Goal: Task Accomplishment & Management: Complete application form

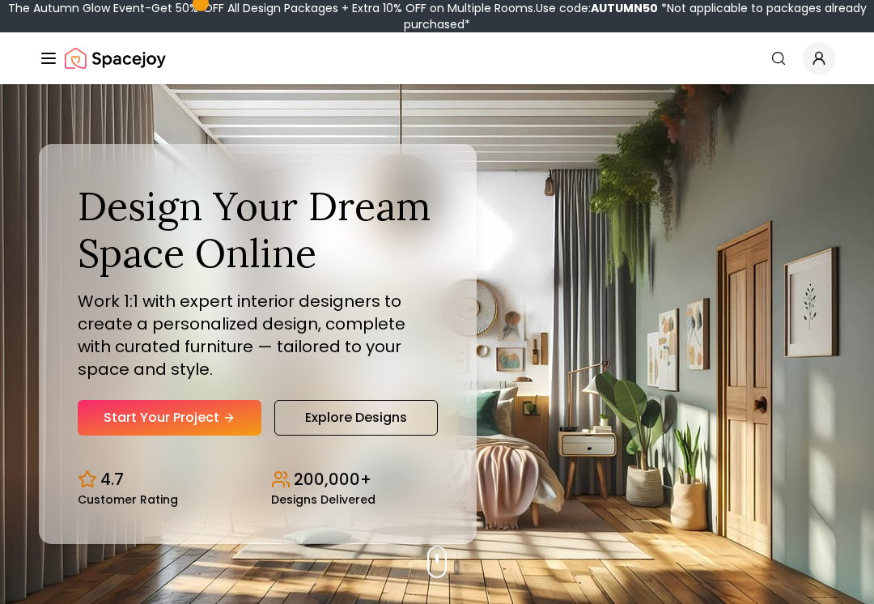
click at [116, 414] on link "Start Your Project" at bounding box center [170, 418] width 184 height 36
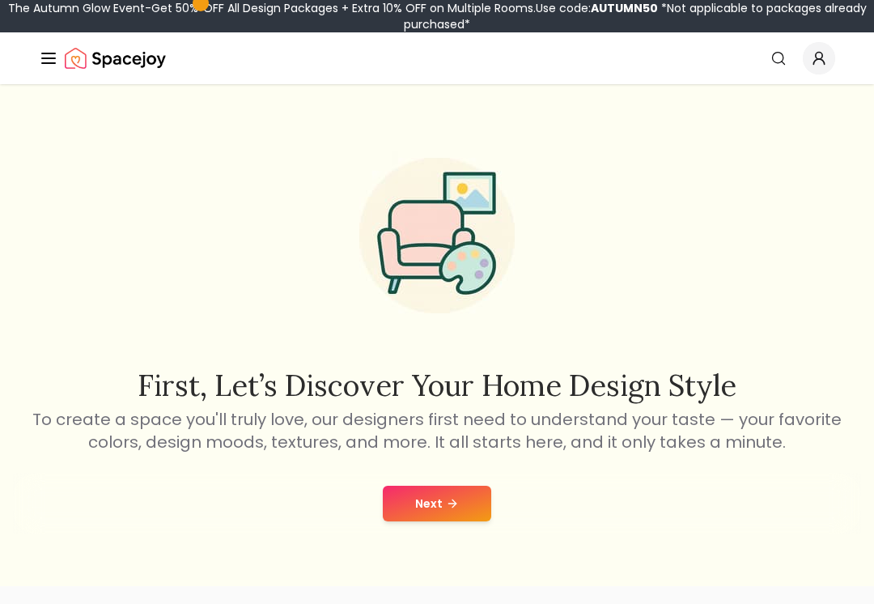
click at [475, 498] on button "Next" at bounding box center [437, 504] width 108 height 36
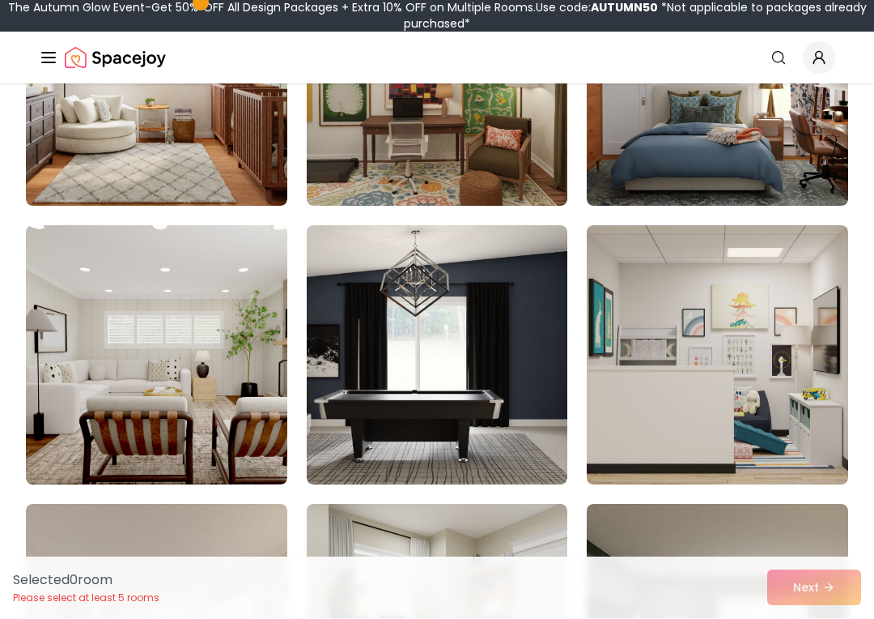
scroll to position [572, 0]
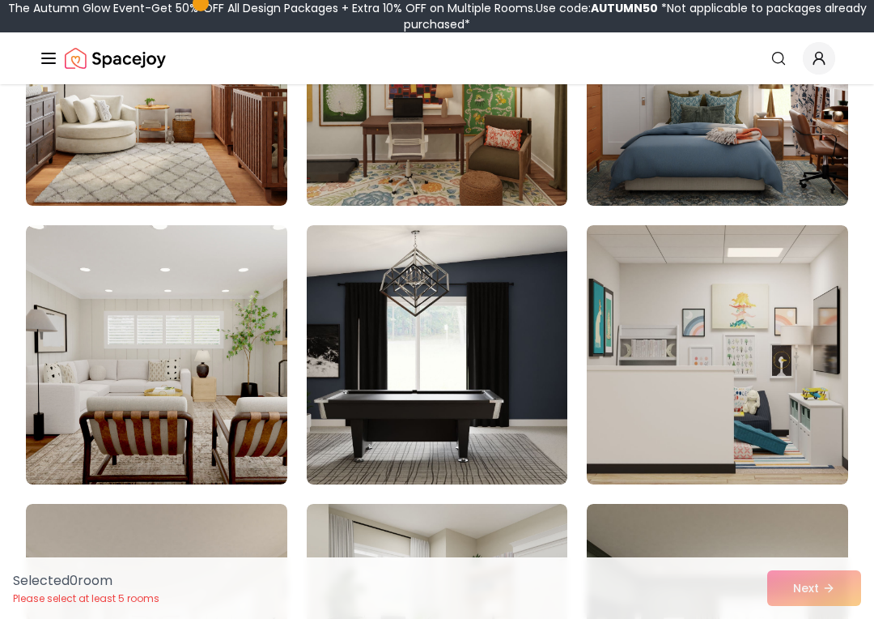
click at [461, 334] on img at bounding box center [437, 354] width 261 height 259
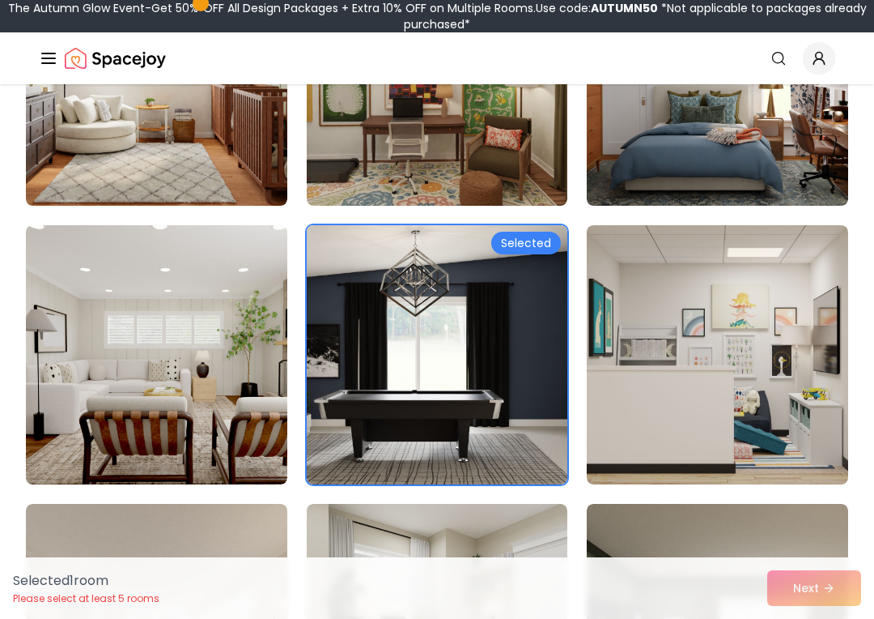
click at [722, 154] on img at bounding box center [717, 76] width 261 height 259
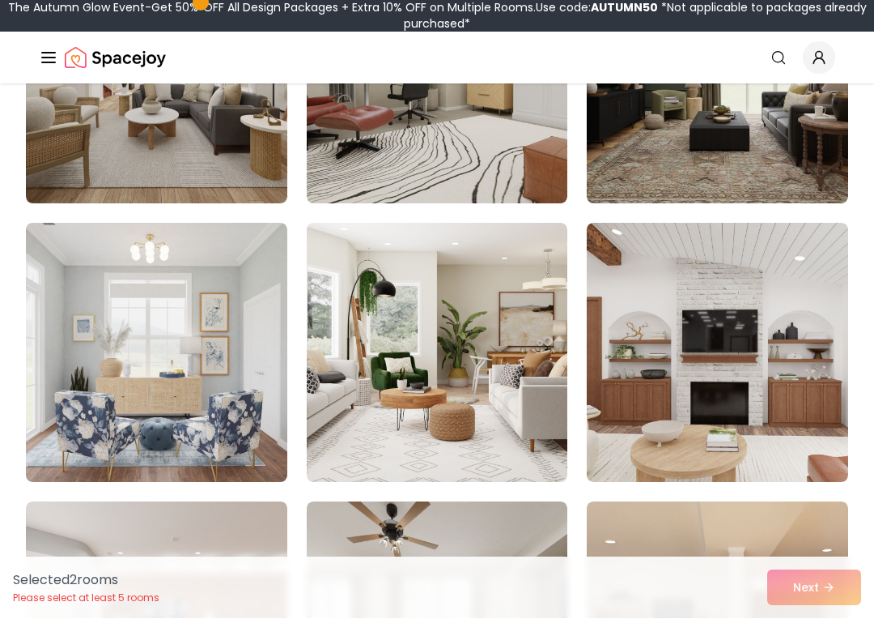
scroll to position [1131, 0]
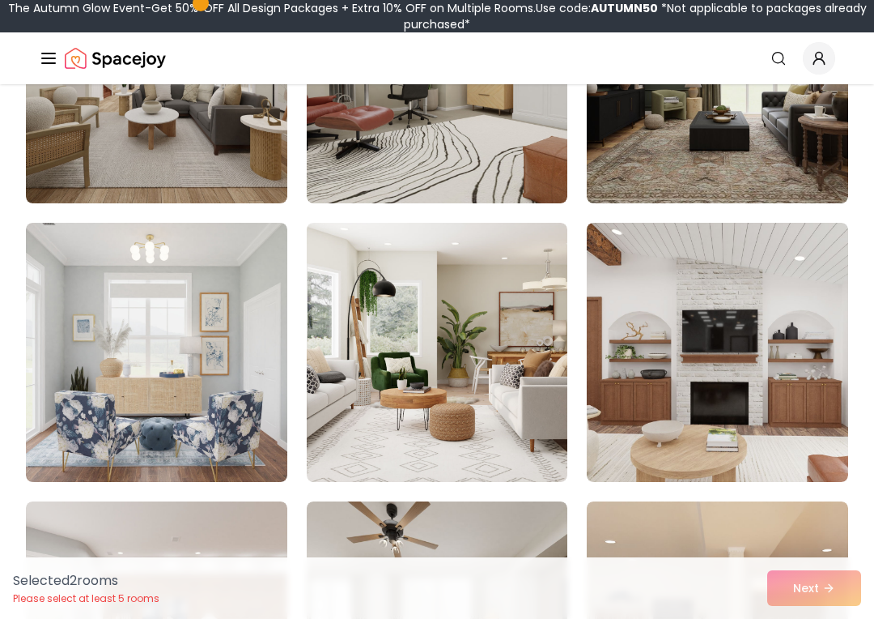
click at [476, 329] on img at bounding box center [437, 352] width 261 height 259
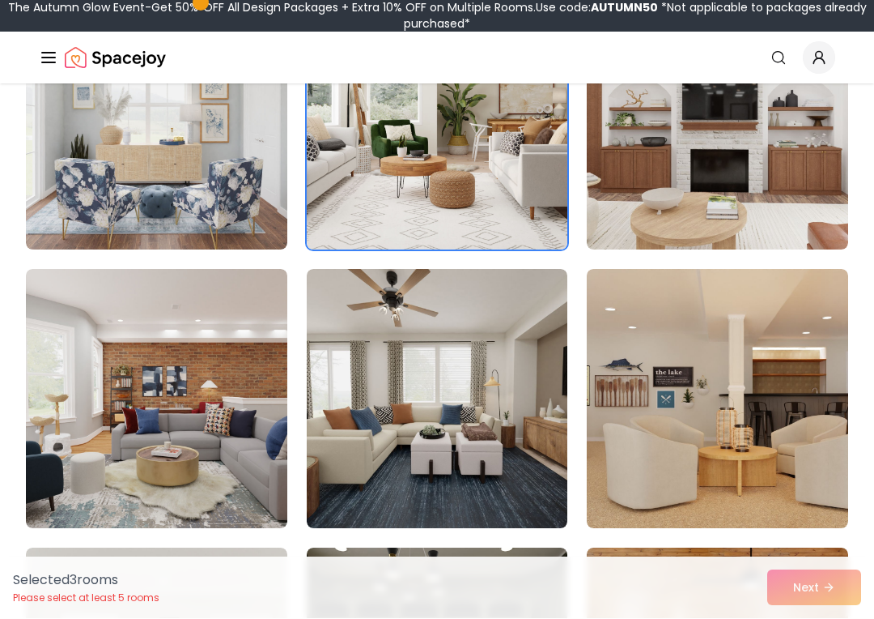
scroll to position [1363, 0]
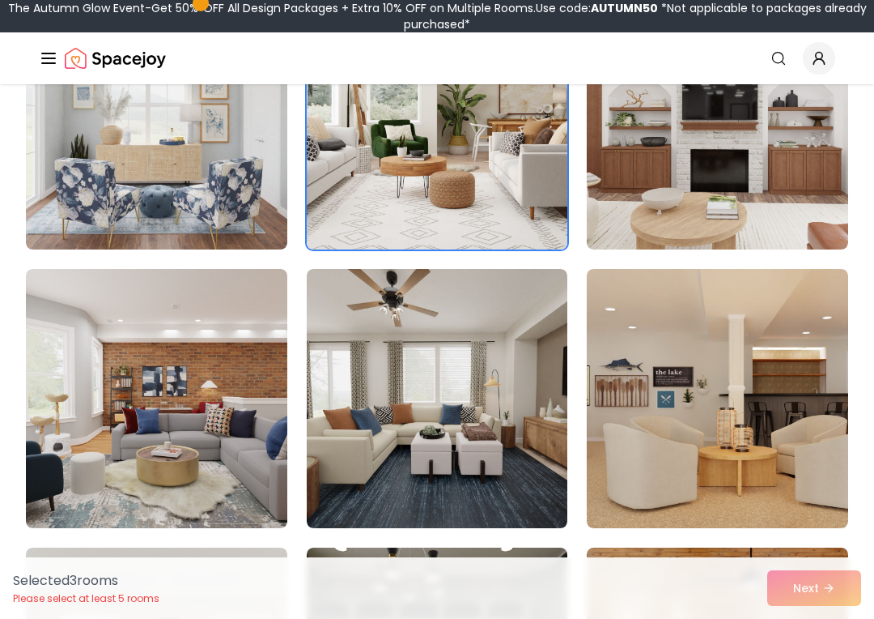
click at [738, 367] on img at bounding box center [717, 398] width 261 height 259
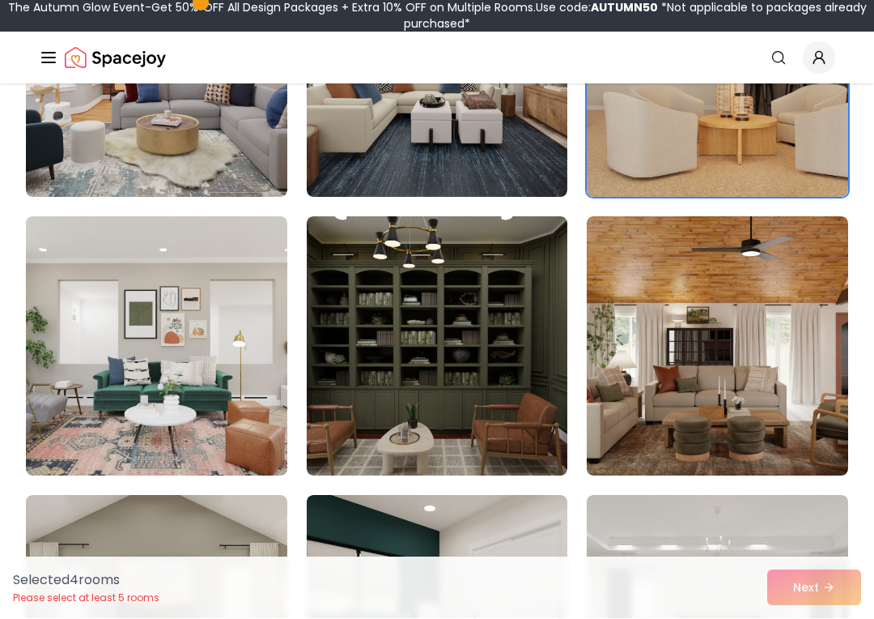
scroll to position [1702, 0]
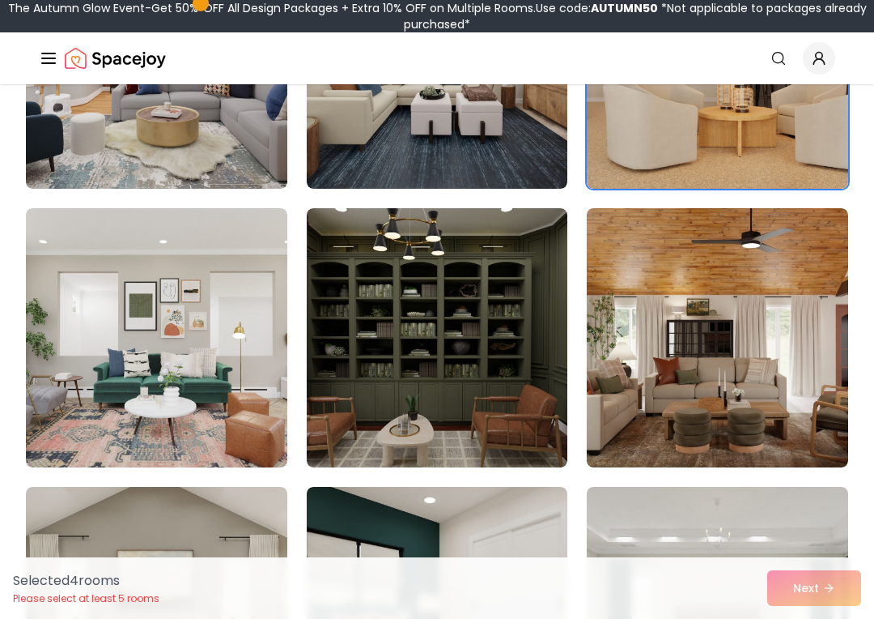
click at [511, 286] on img at bounding box center [437, 337] width 261 height 259
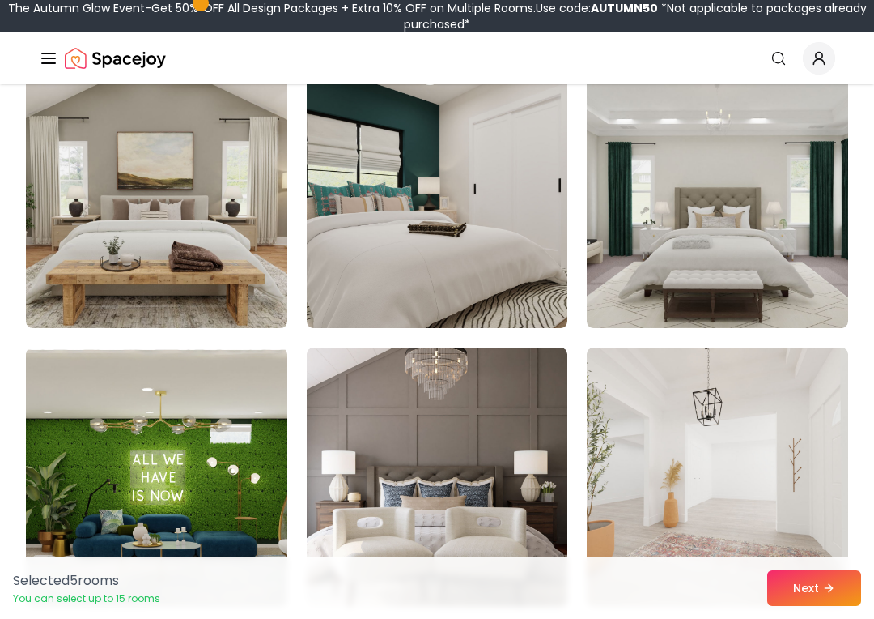
click at [70, 265] on img at bounding box center [156, 198] width 261 height 259
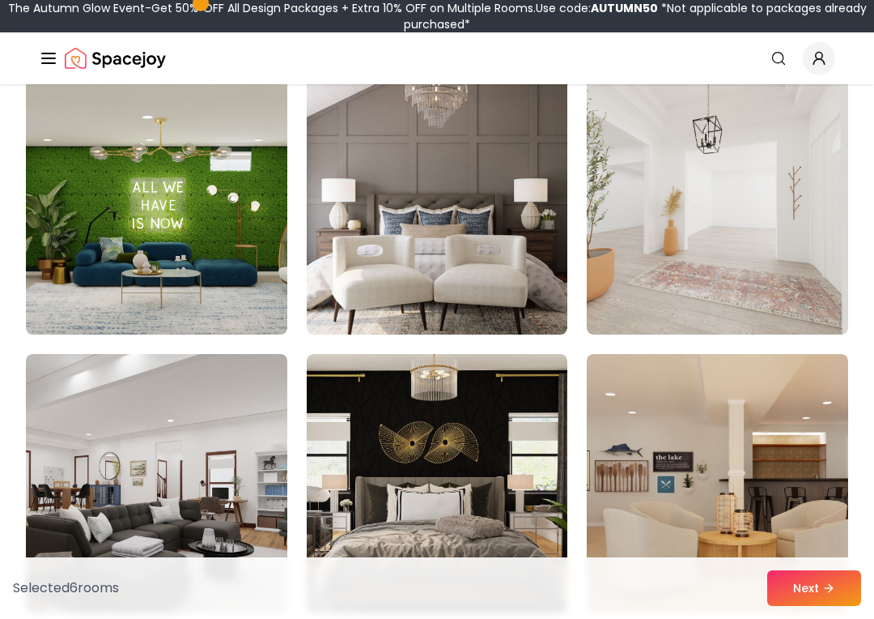
click at [58, 276] on img at bounding box center [156, 204] width 261 height 259
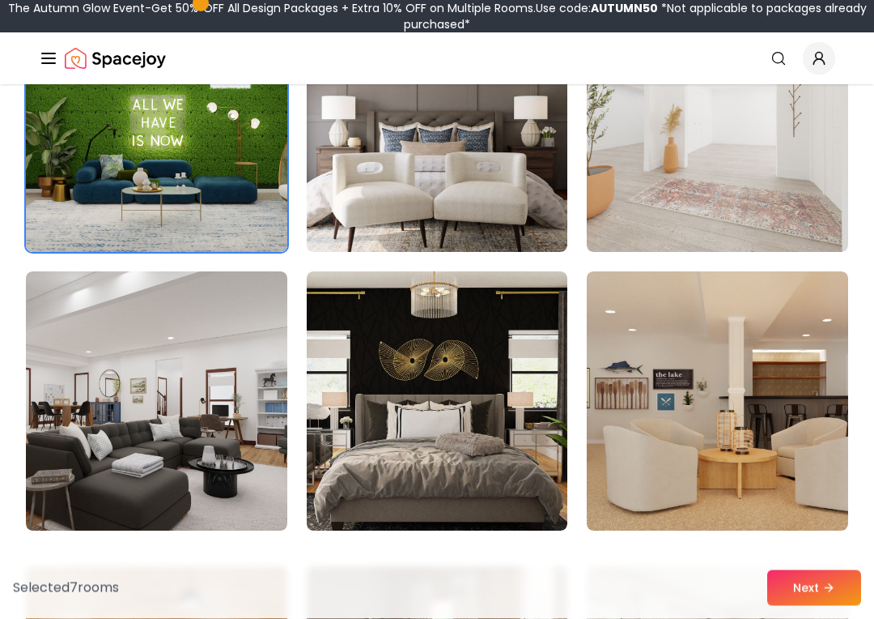
scroll to position [2482, 0]
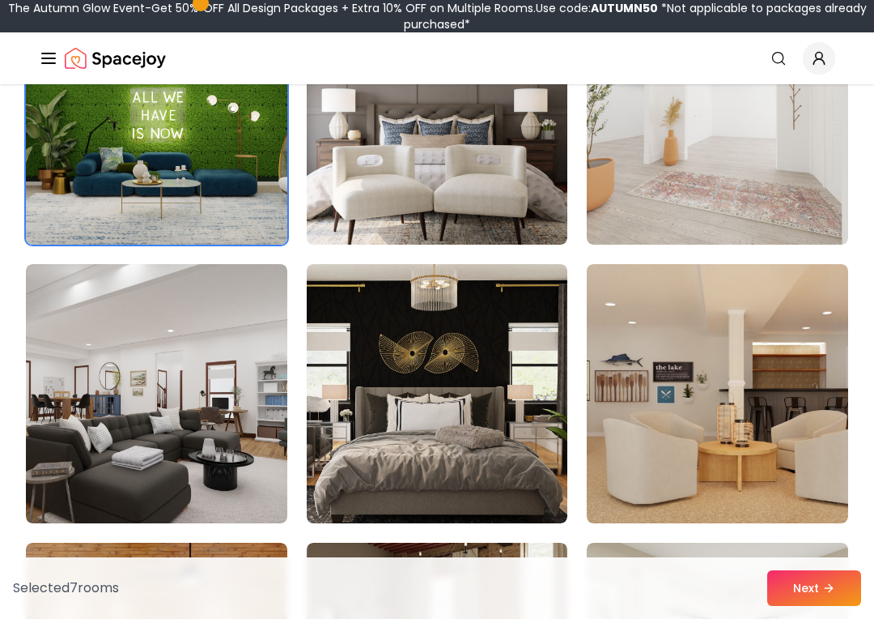
click at [488, 340] on img at bounding box center [437, 393] width 261 height 259
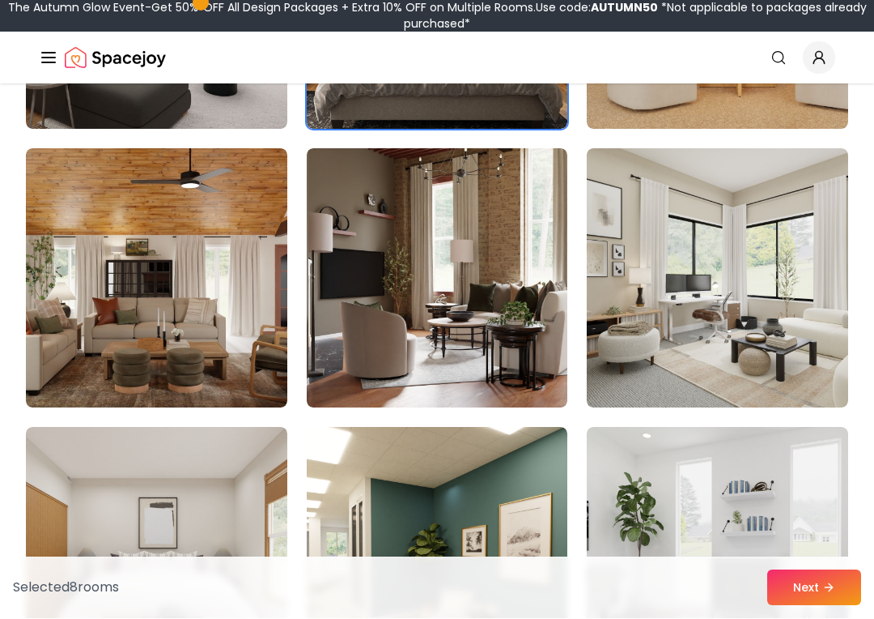
scroll to position [2889, 0]
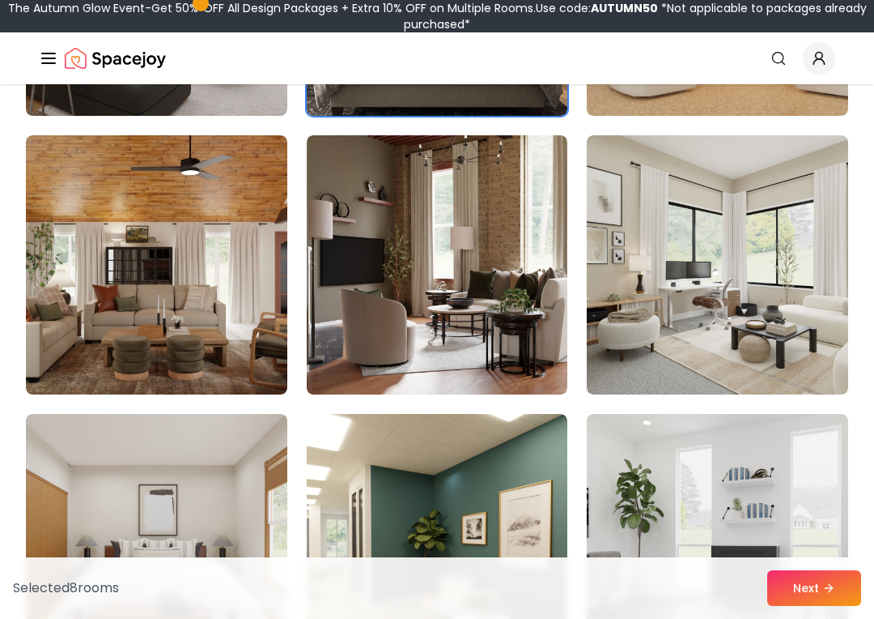
click at [525, 266] on img at bounding box center [437, 264] width 261 height 259
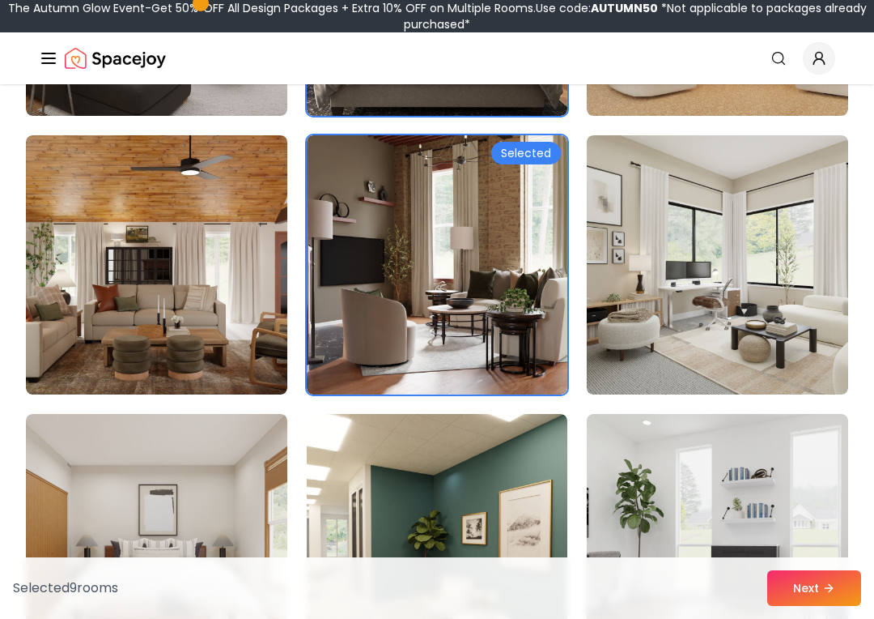
click at [710, 253] on img at bounding box center [717, 264] width 261 height 259
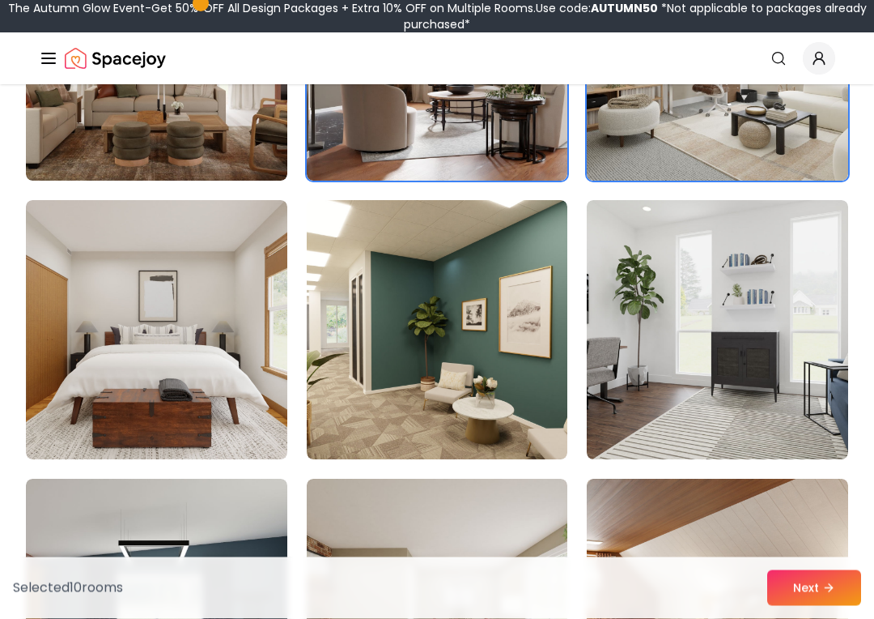
scroll to position [3108, 0]
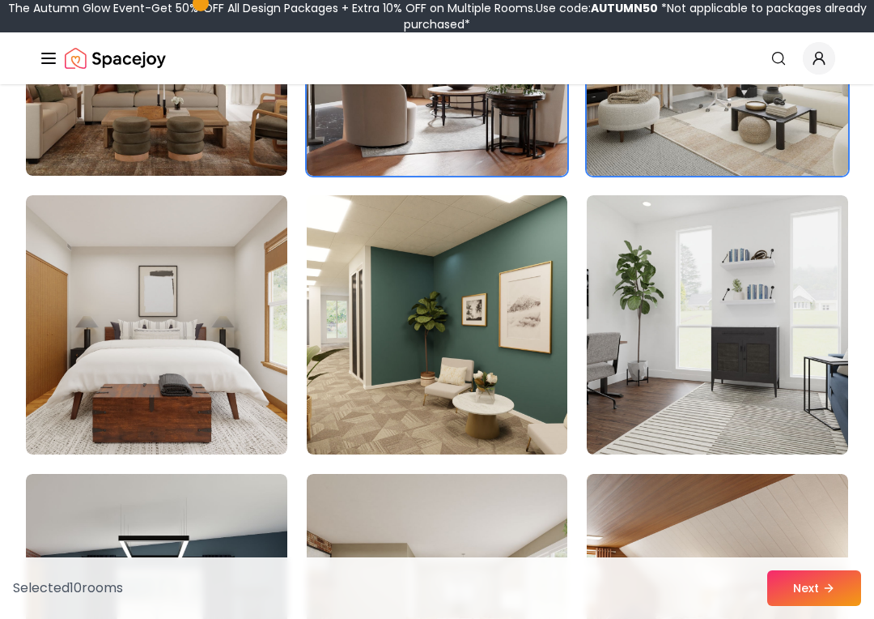
click at [487, 351] on img at bounding box center [437, 324] width 261 height 259
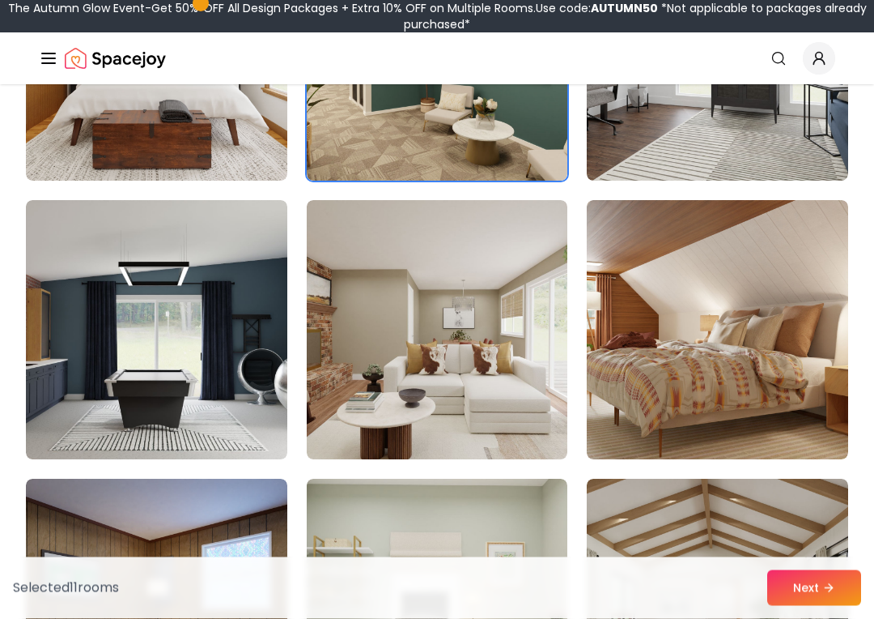
scroll to position [3388, 0]
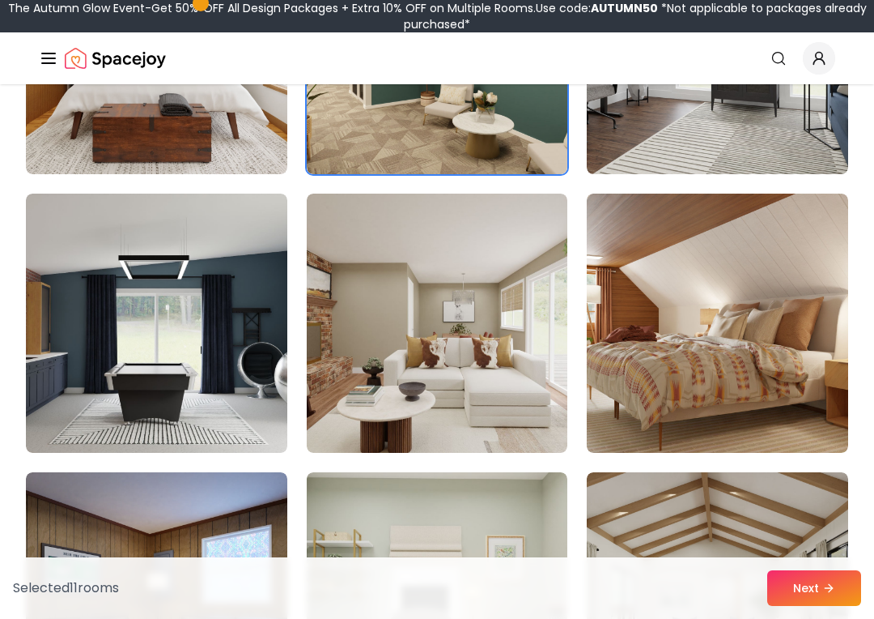
click at [57, 362] on img at bounding box center [156, 322] width 261 height 259
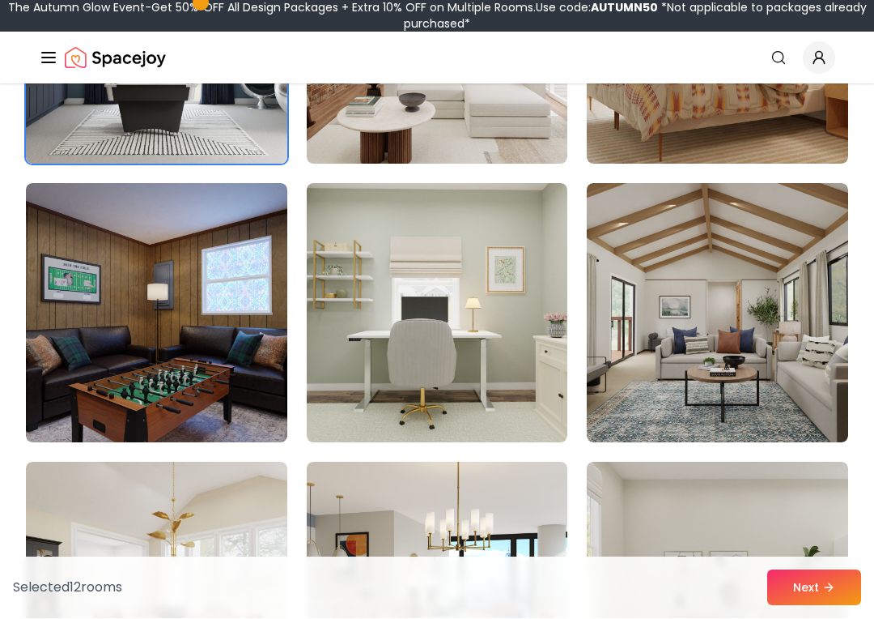
scroll to position [3678, 0]
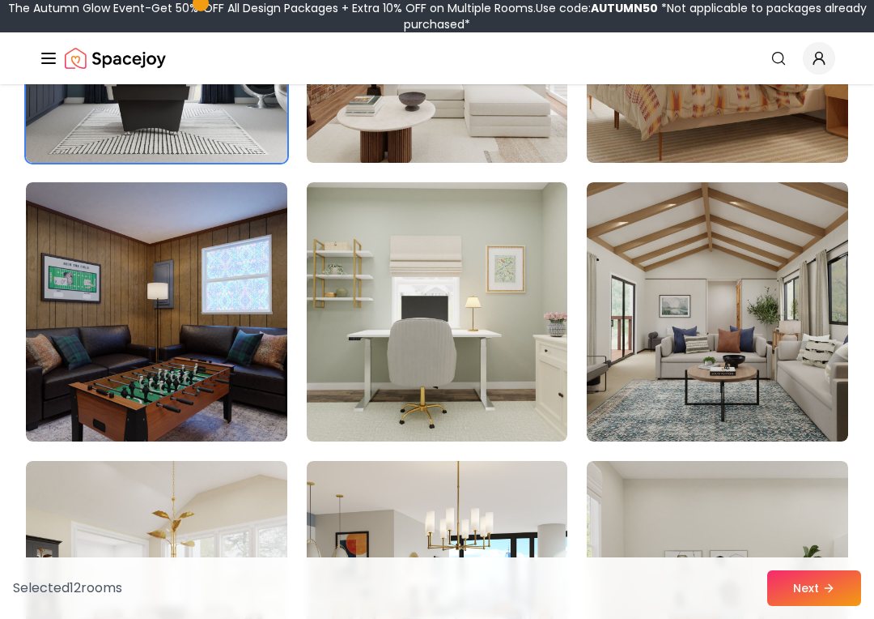
click at [774, 270] on img at bounding box center [717, 311] width 261 height 259
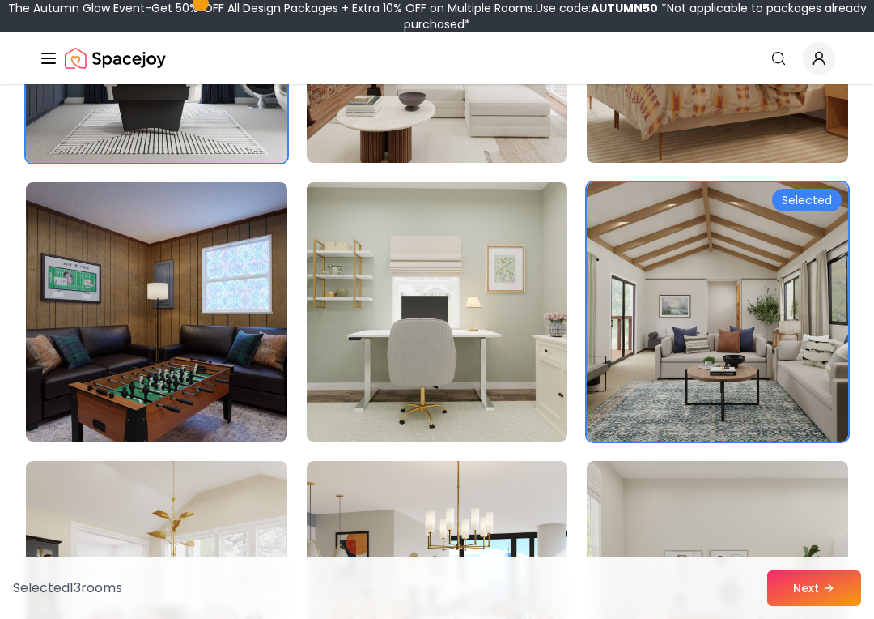
click at [74, 351] on img at bounding box center [156, 311] width 261 height 259
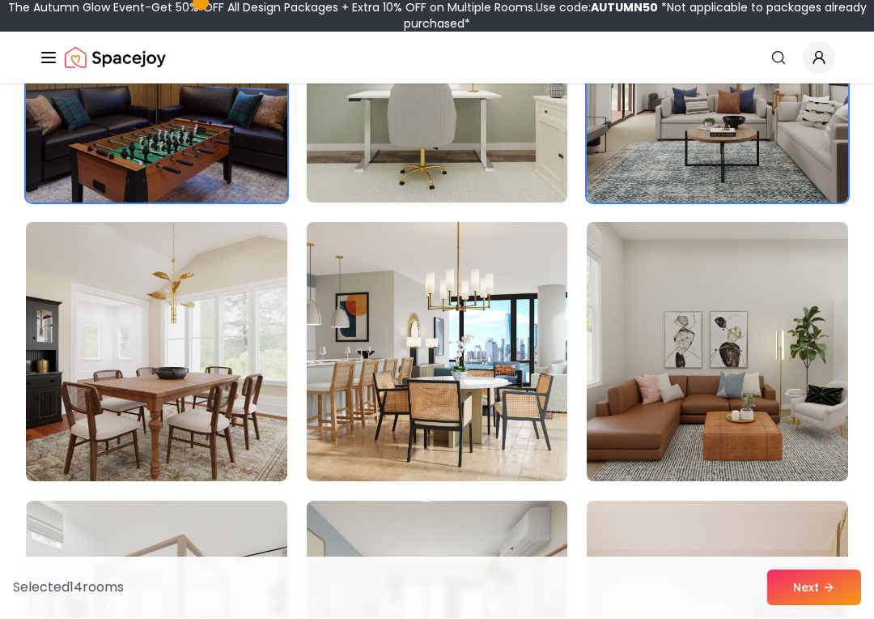
scroll to position [3917, 0]
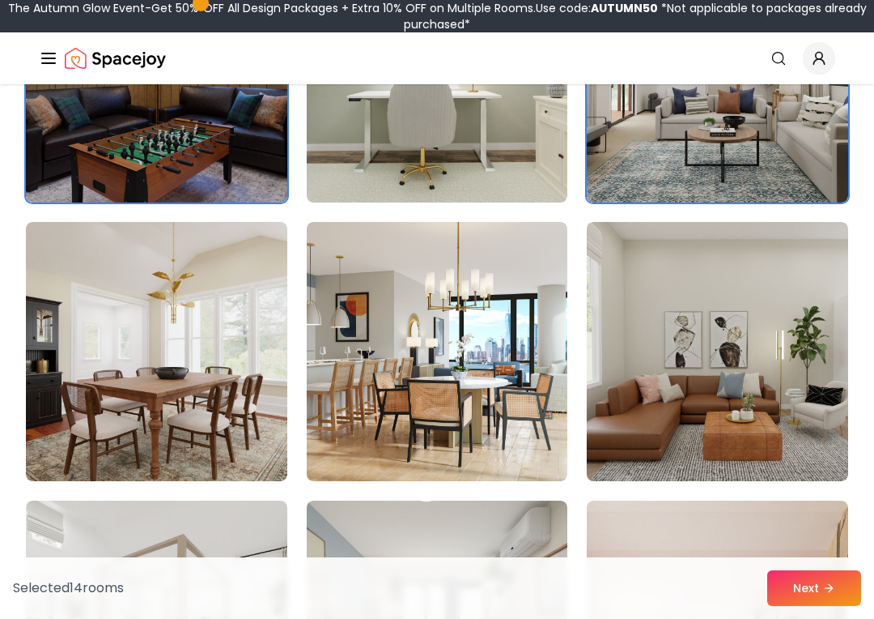
click at [506, 383] on img at bounding box center [437, 351] width 261 height 259
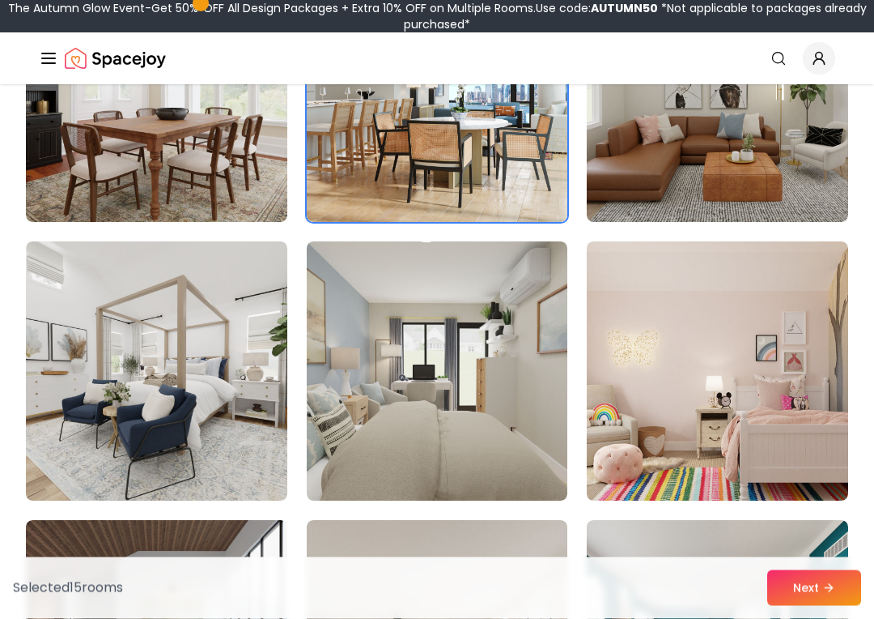
scroll to position [4176, 0]
click at [98, 336] on img at bounding box center [156, 370] width 261 height 259
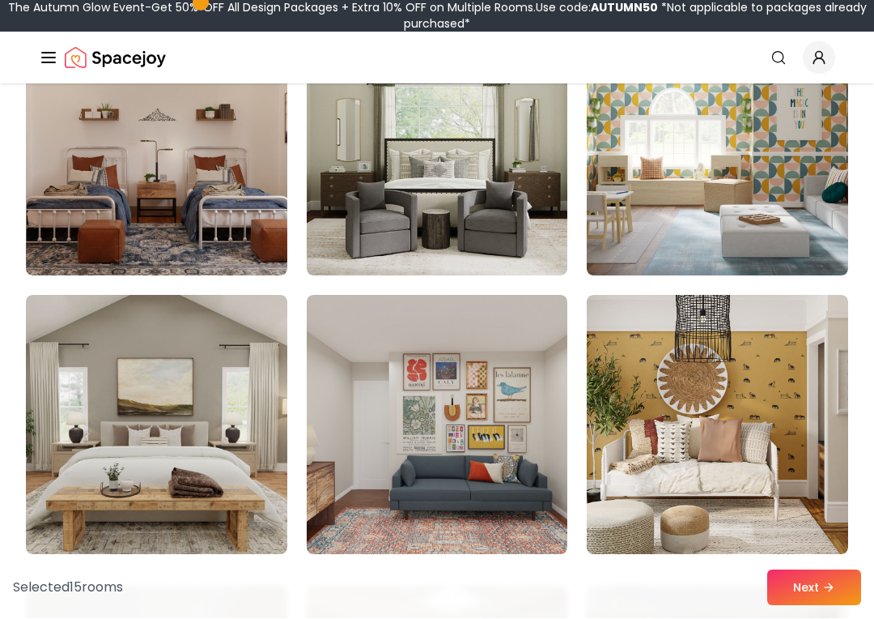
scroll to position [5240, 0]
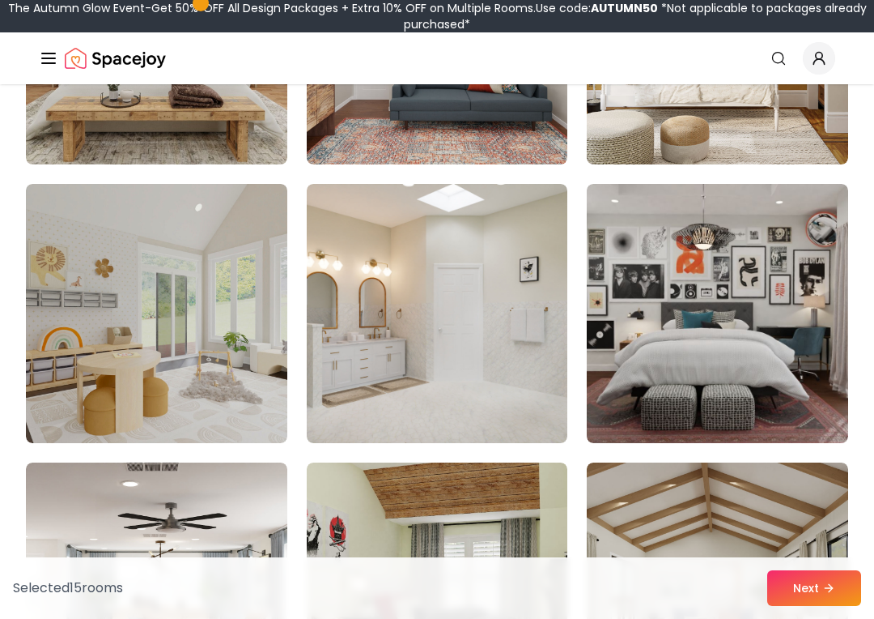
click at [808, 276] on img at bounding box center [717, 313] width 261 height 259
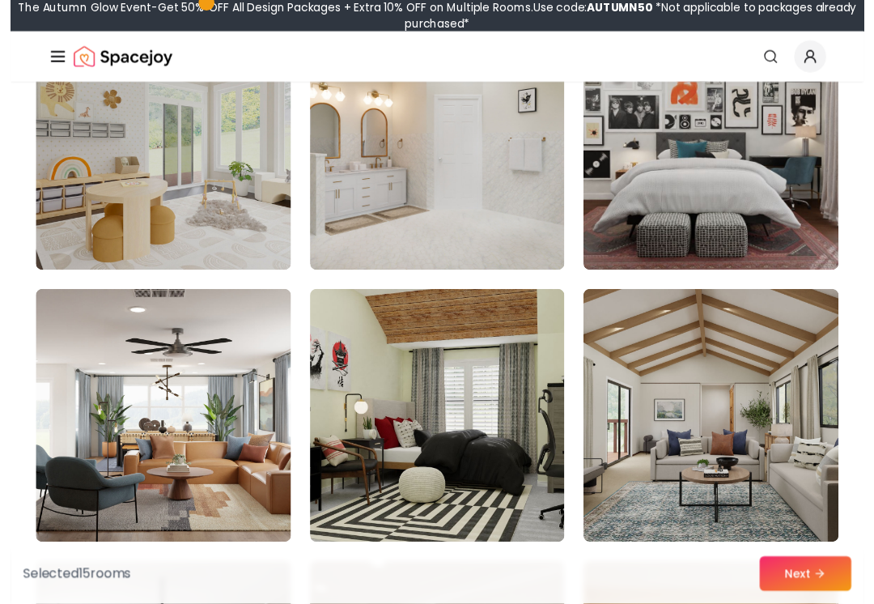
scroll to position [5668, 0]
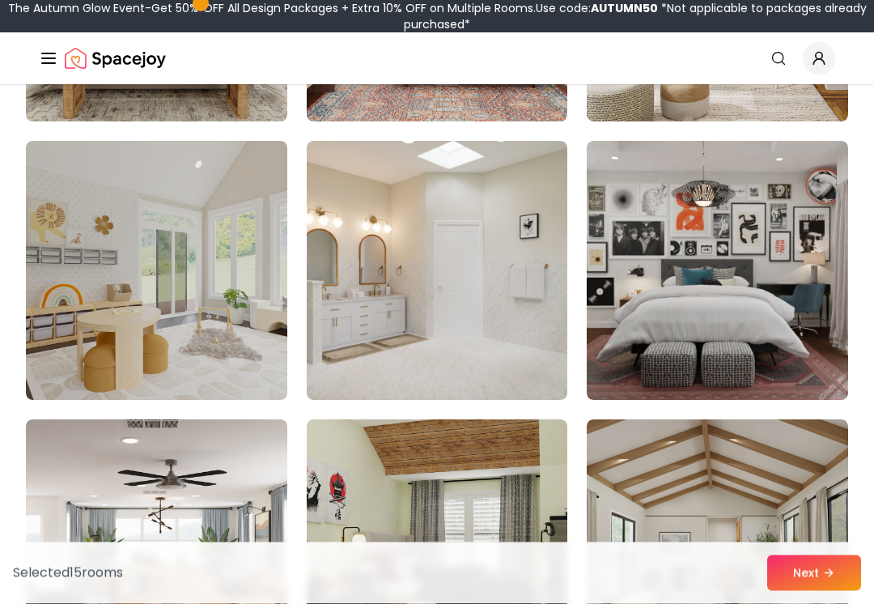
click at [515, 312] on img at bounding box center [437, 271] width 261 height 259
click at [686, 273] on img at bounding box center [717, 270] width 261 height 259
click at [557, 295] on img at bounding box center [437, 270] width 261 height 259
click at [699, 273] on img at bounding box center [717, 270] width 261 height 259
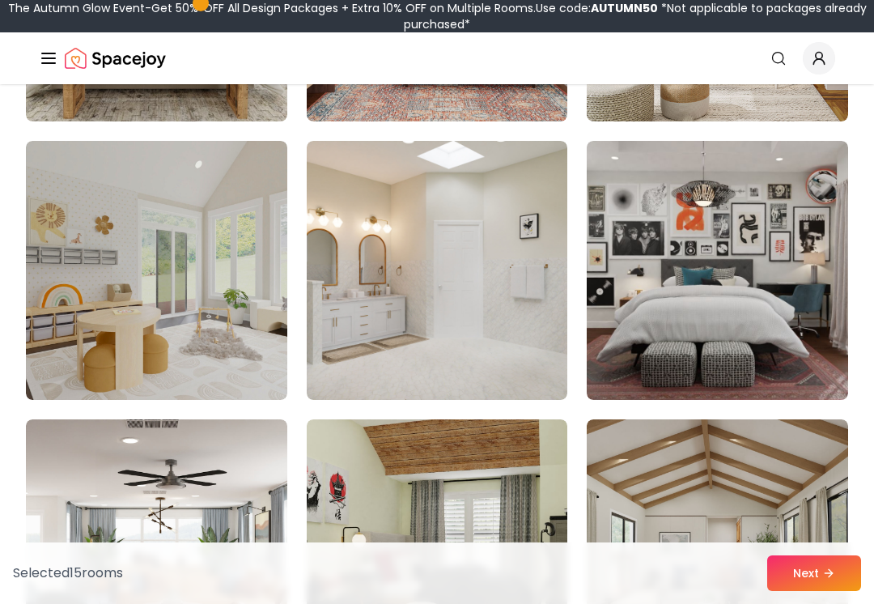
click at [814, 568] on button "Next" at bounding box center [814, 573] width 94 height 36
